Goal: Transaction & Acquisition: Purchase product/service

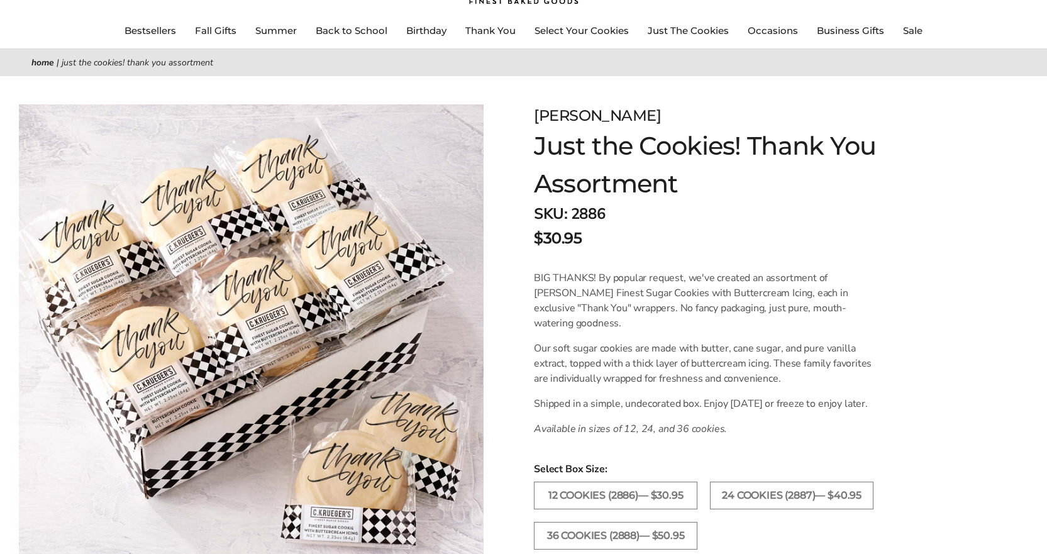
scroll to position [63, 0]
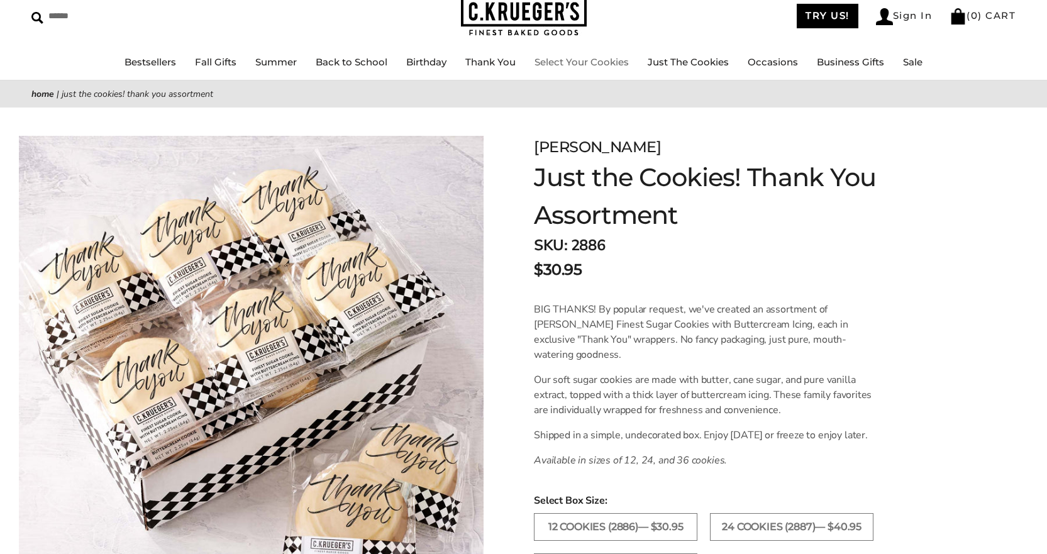
click at [598, 60] on link "Select Your Cookies" at bounding box center [581, 62] width 94 height 12
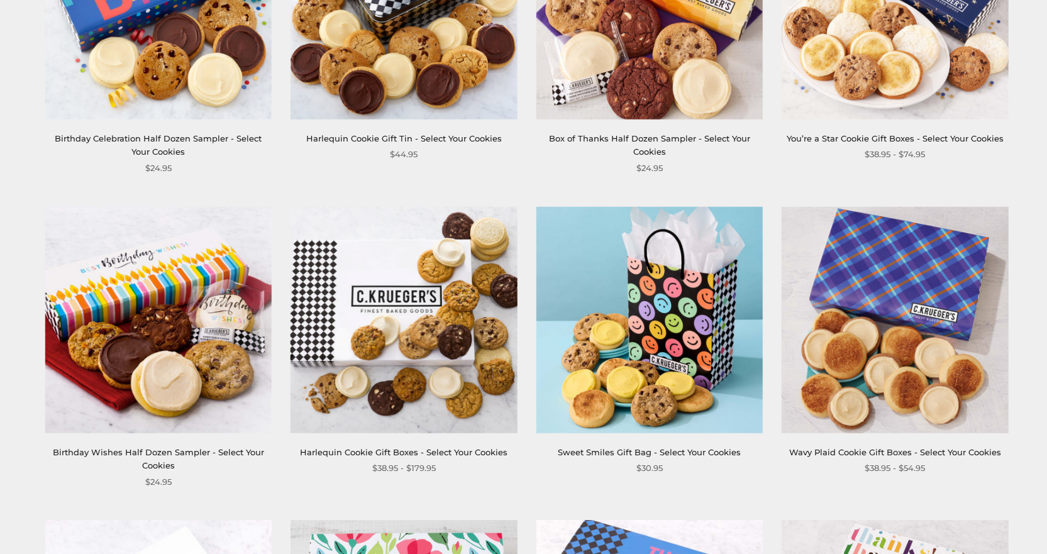
scroll to position [1132, 0]
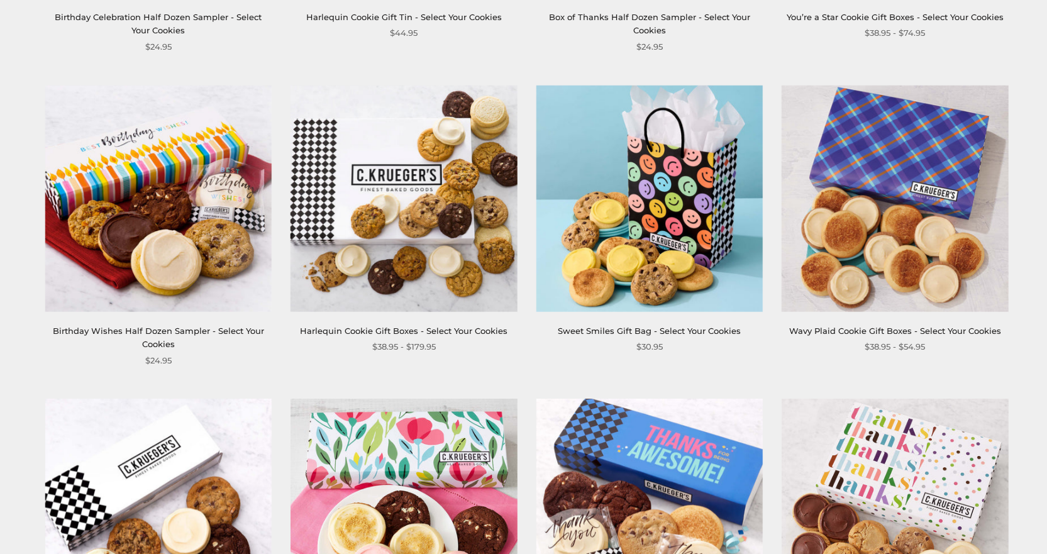
click at [371, 267] on img at bounding box center [403, 198] width 226 height 226
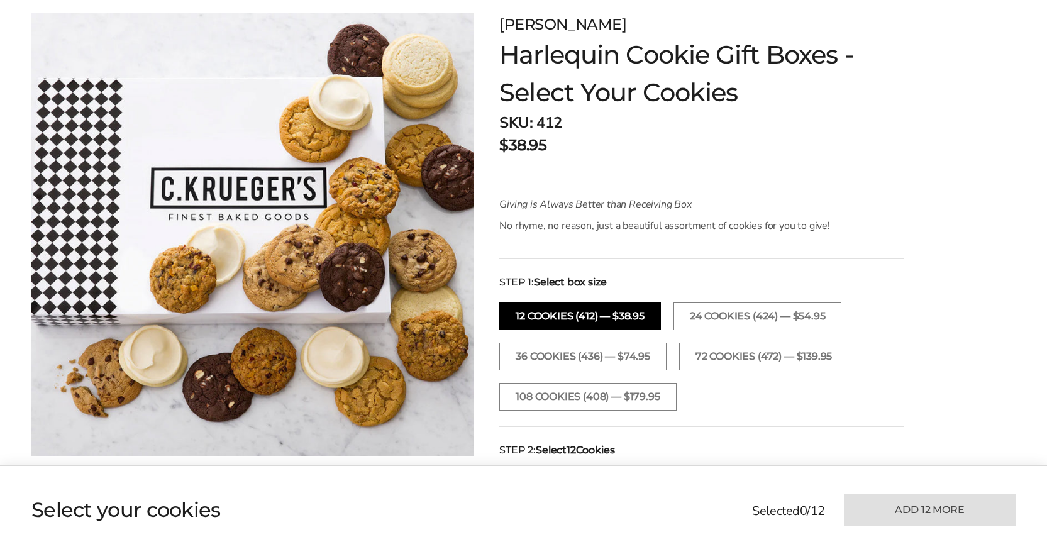
scroll to position [377, 0]
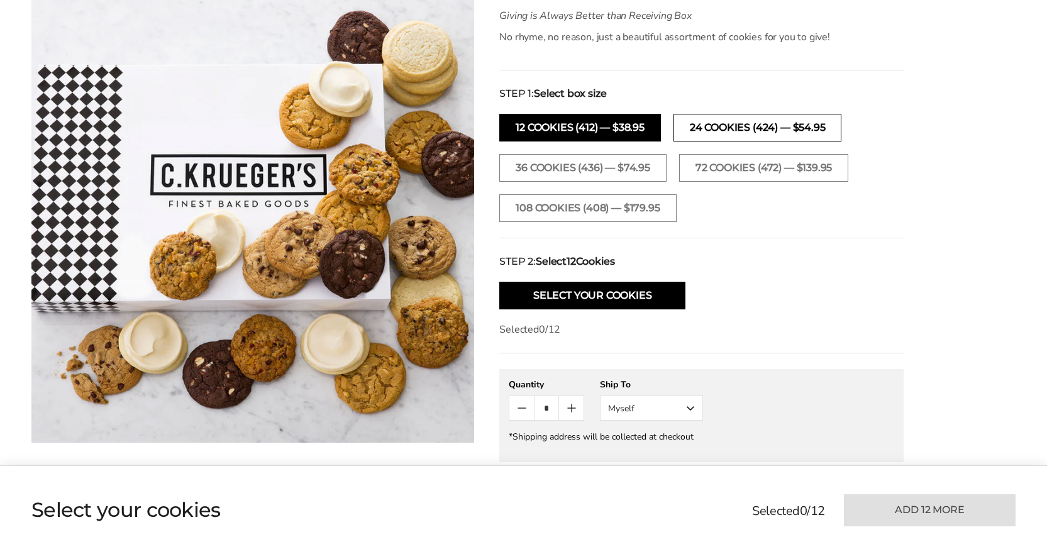
click at [726, 128] on button "24 Cookies (424) — $54.95" at bounding box center [757, 128] width 168 height 28
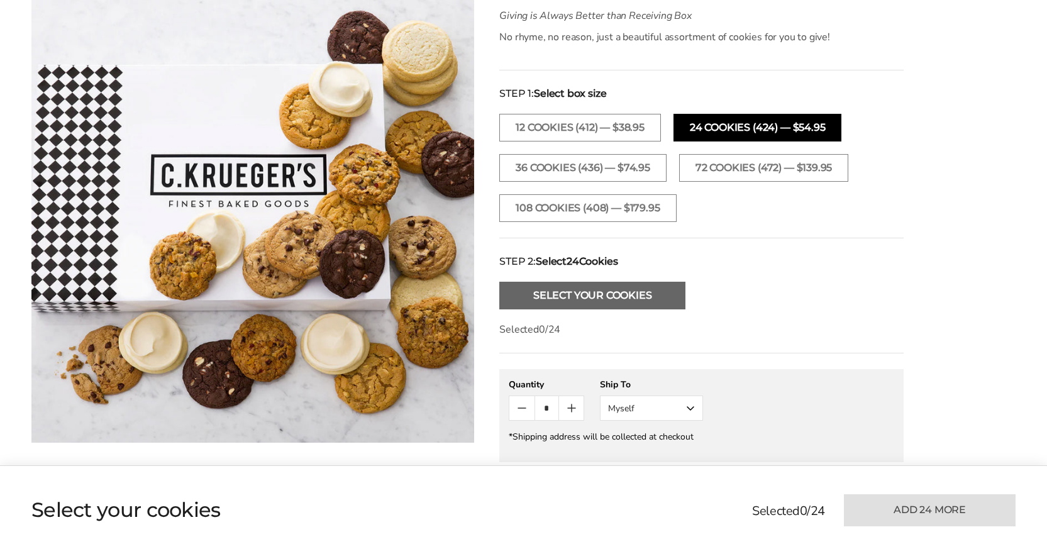
click at [593, 292] on button "Select Your Cookies" at bounding box center [592, 296] width 186 height 28
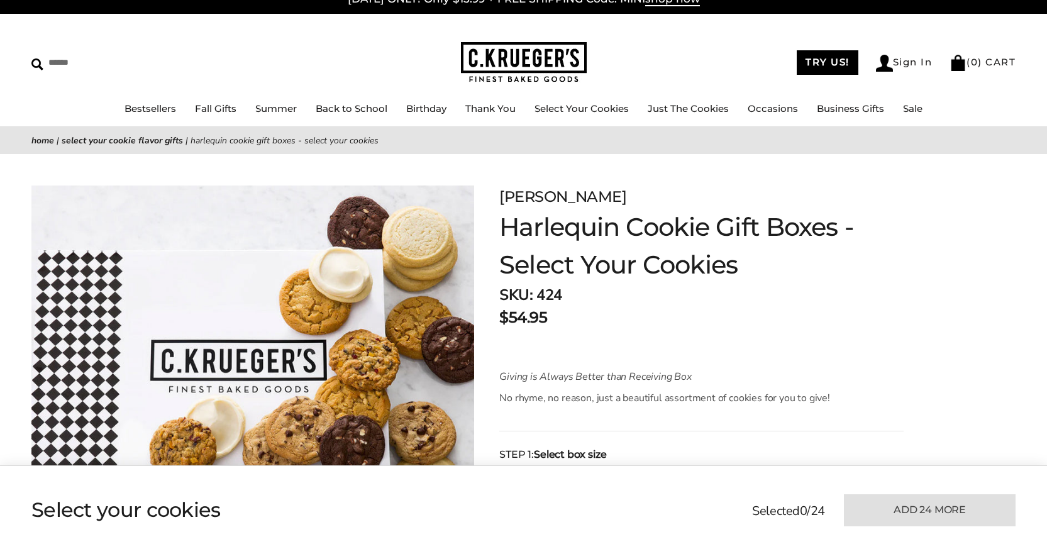
scroll to position [0, 0]
